Goal: Transaction & Acquisition: Purchase product/service

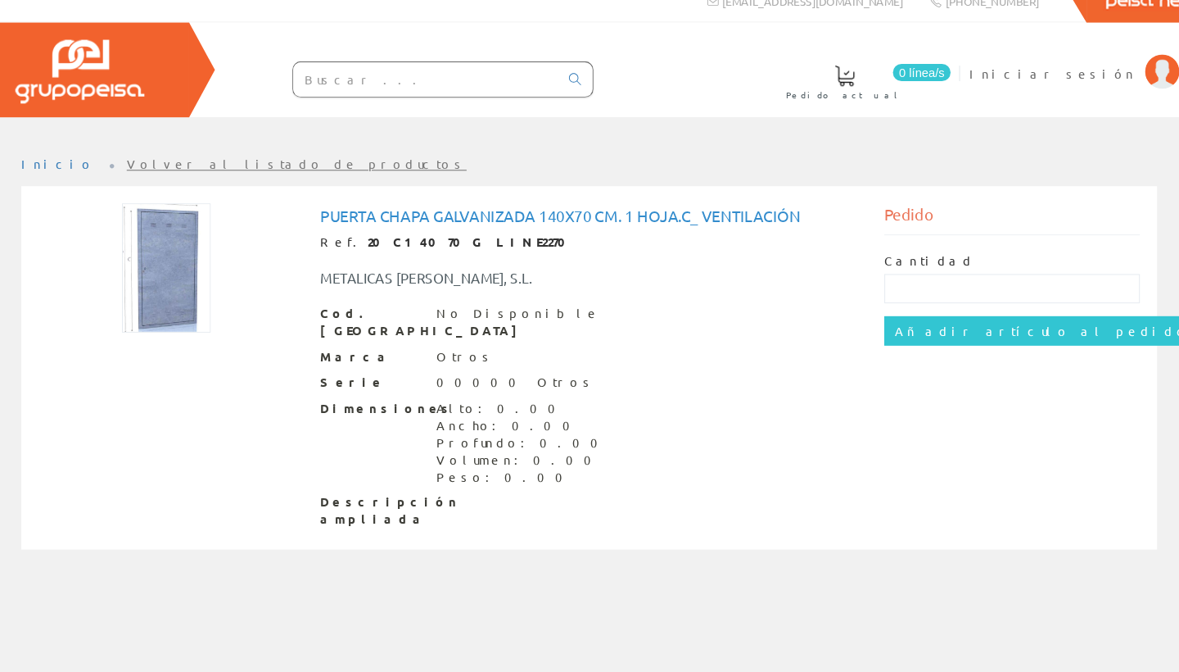
click at [166, 249] on img at bounding box center [187, 274] width 84 height 123
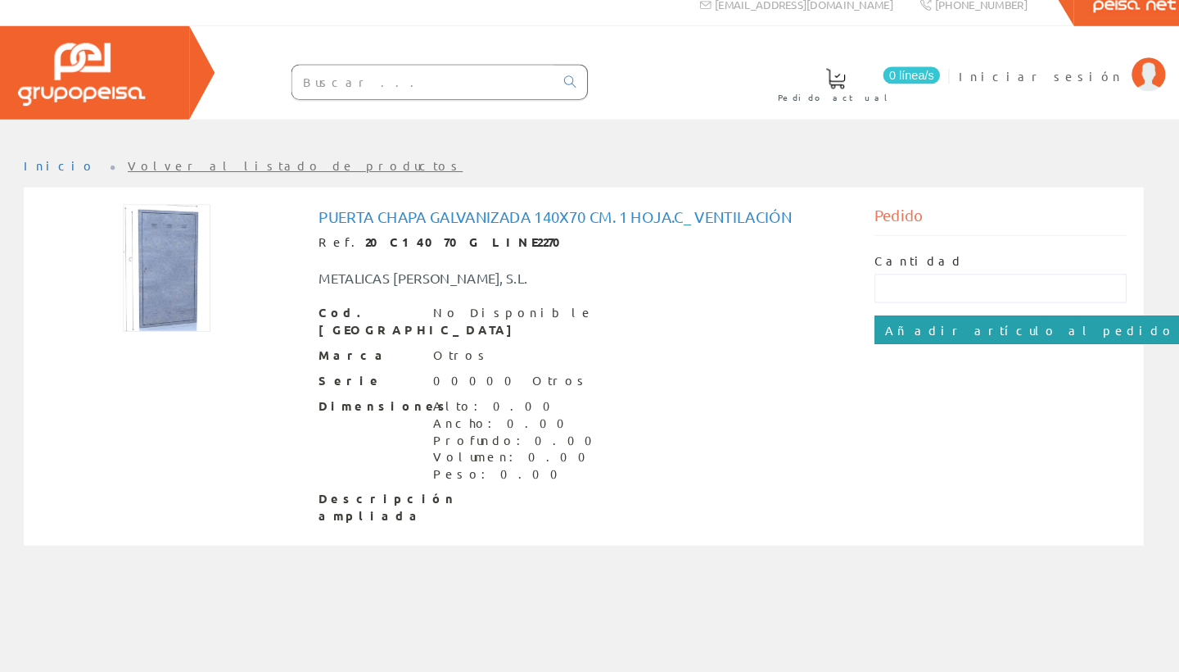
click at [925, 320] on input "Añadir artículo al pedido" at bounding box center [1021, 334] width 301 height 28
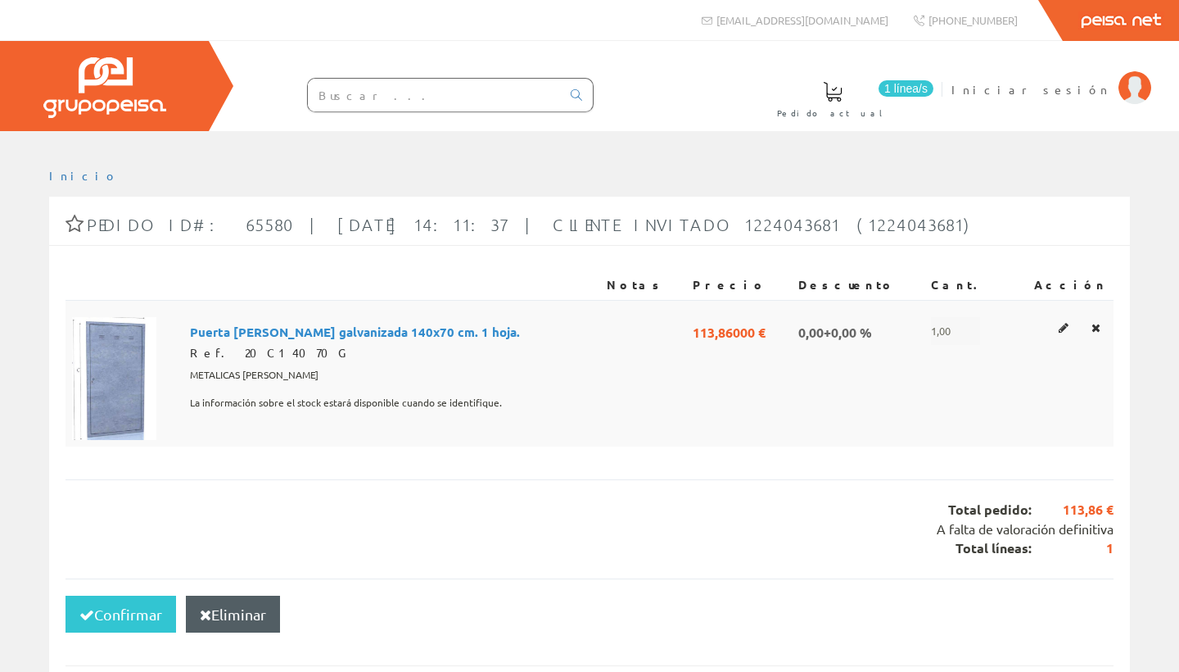
click at [951, 332] on span "1,00" at bounding box center [955, 331] width 49 height 28
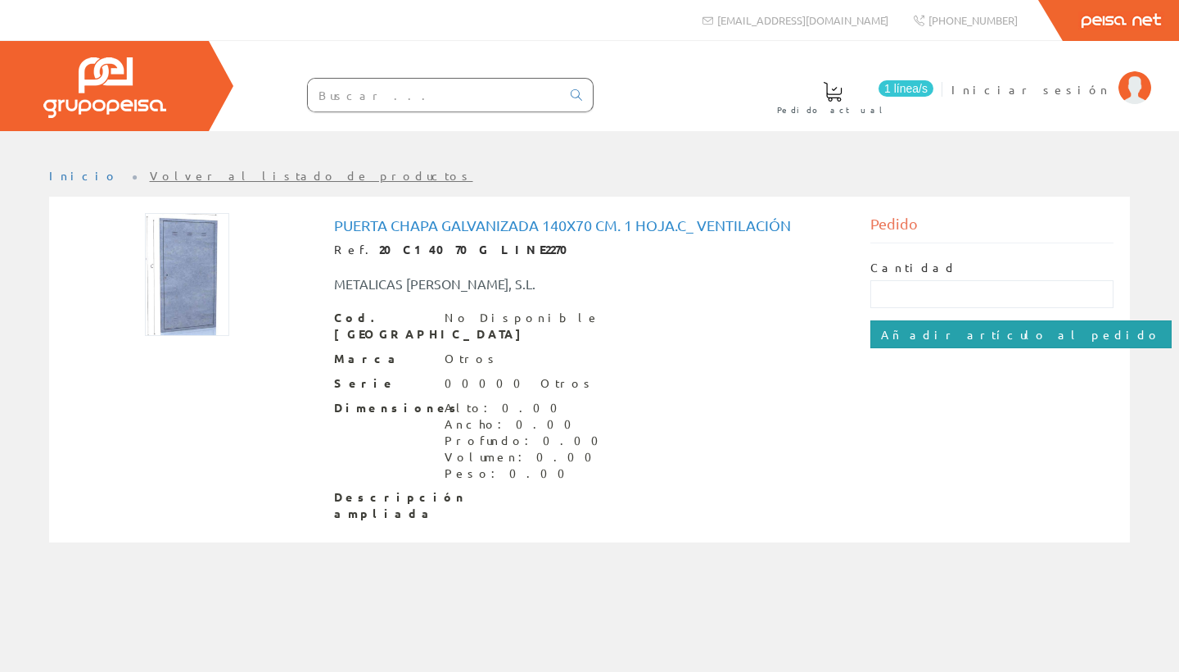
click at [946, 333] on input "Añadir artículo al pedido" at bounding box center [1021, 334] width 301 height 28
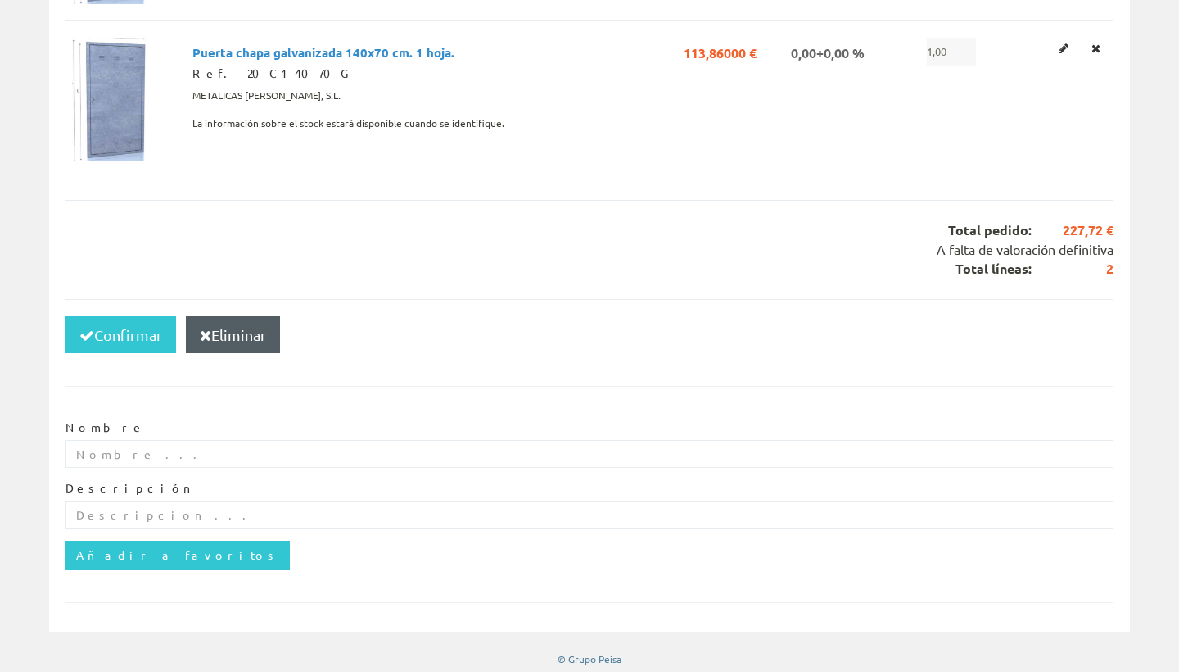
scroll to position [435, 0]
click at [128, 328] on button "Confirmar" at bounding box center [121, 336] width 111 height 38
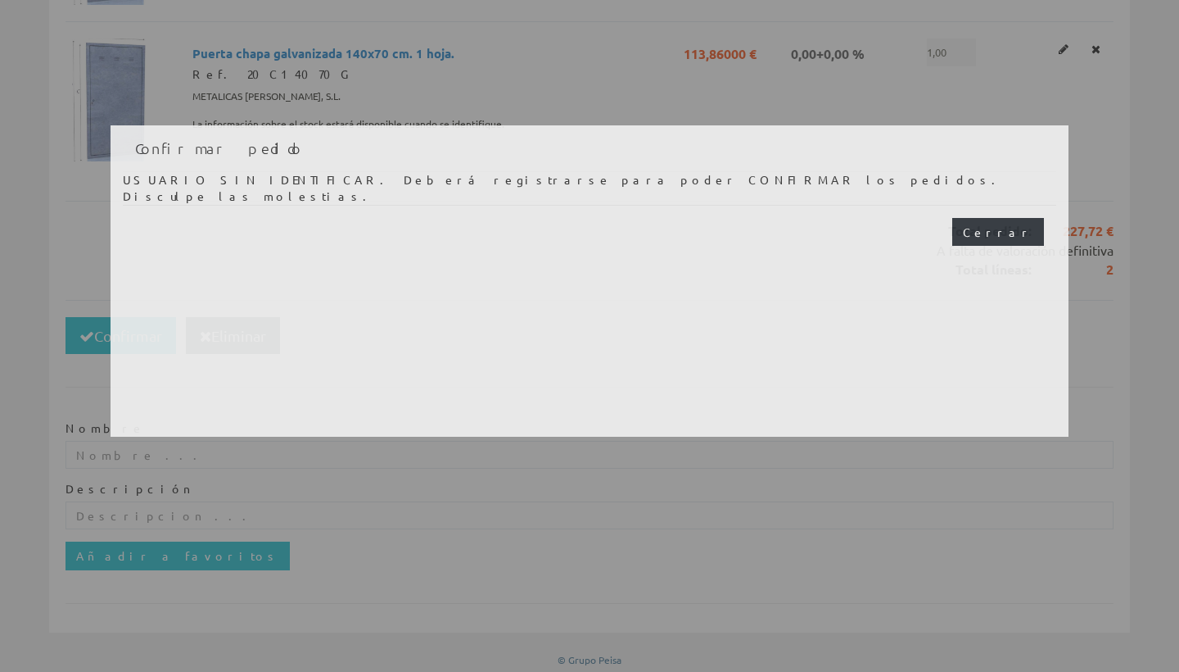
click at [1017, 237] on button "Cerrar" at bounding box center [998, 232] width 92 height 28
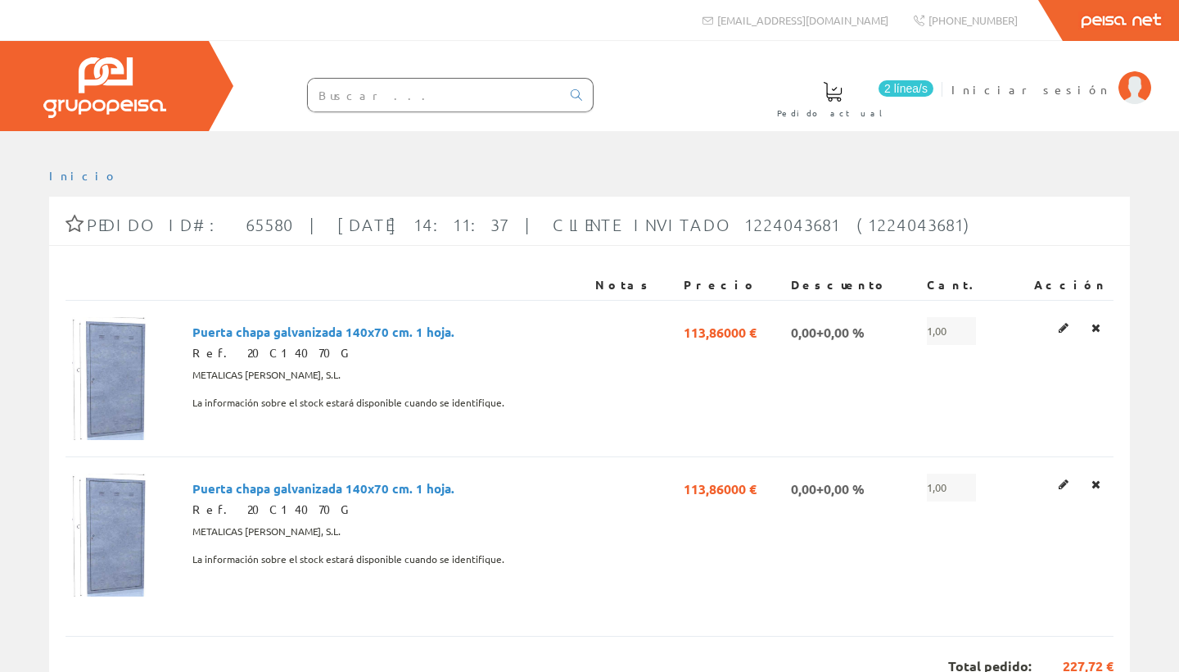
scroll to position [0, 0]
